Goal: Transaction & Acquisition: Purchase product/service

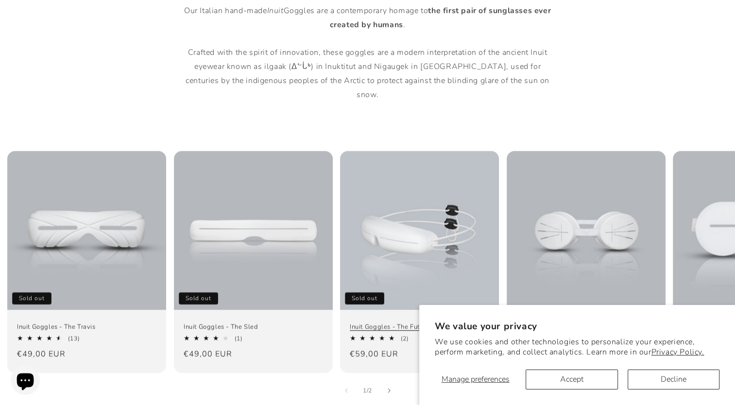
scroll to position [583, 0]
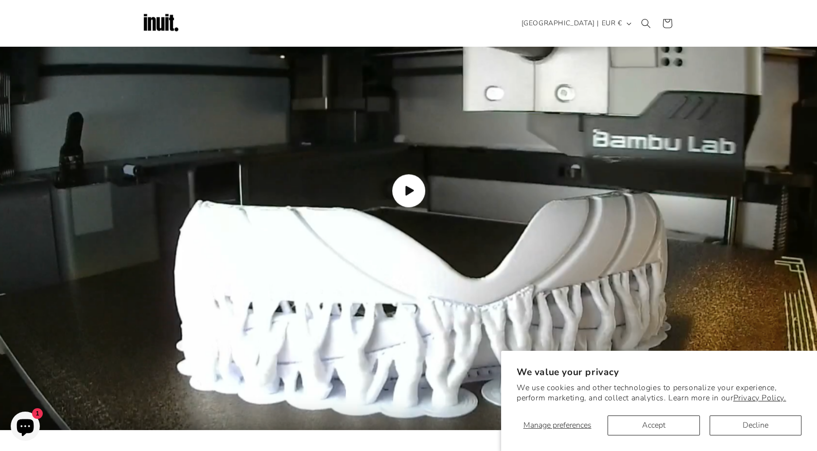
click at [403, 181] on span "Load video: How the Inuit goggles are made" at bounding box center [408, 190] width 33 height 33
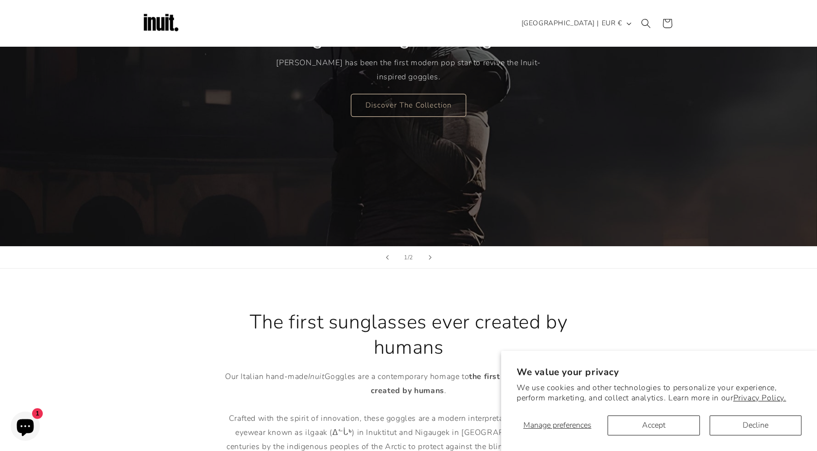
scroll to position [0, 0]
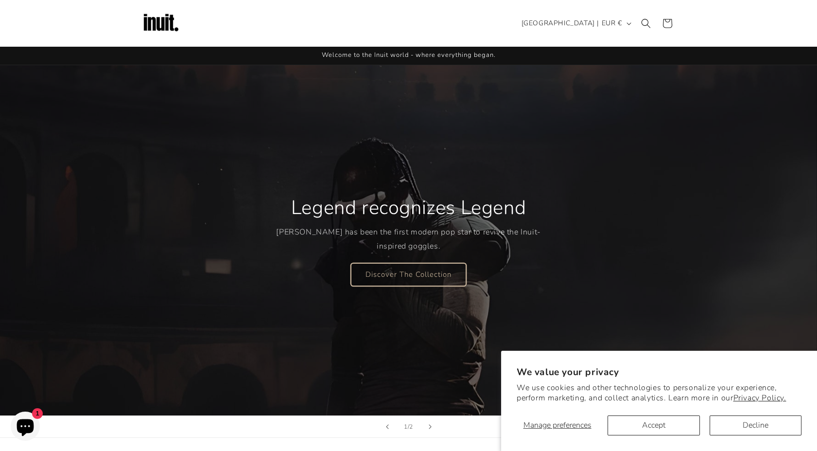
click at [422, 274] on link "Discover The Collection" at bounding box center [408, 273] width 115 height 23
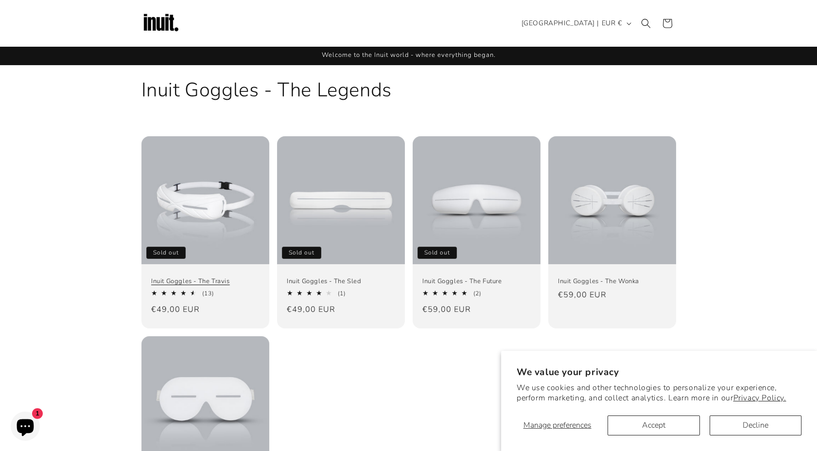
click at [259, 277] on link "Inuit Goggles - The Travis" at bounding box center [205, 281] width 108 height 8
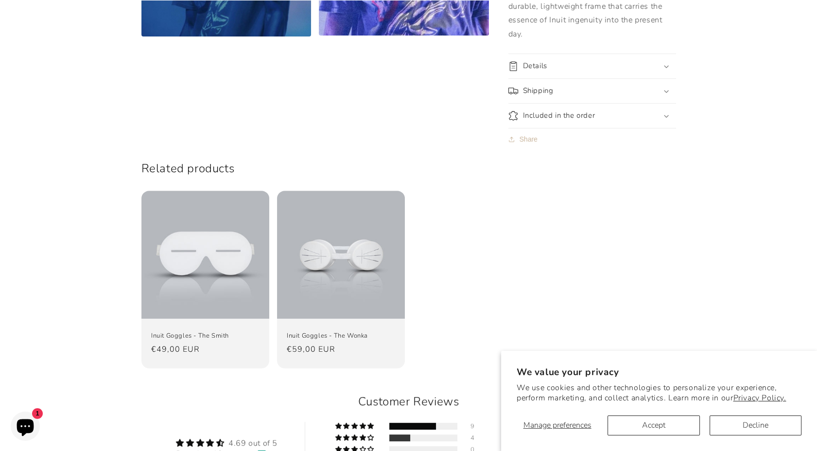
scroll to position [864, 0]
